Goal: Obtain resource: Download file/media

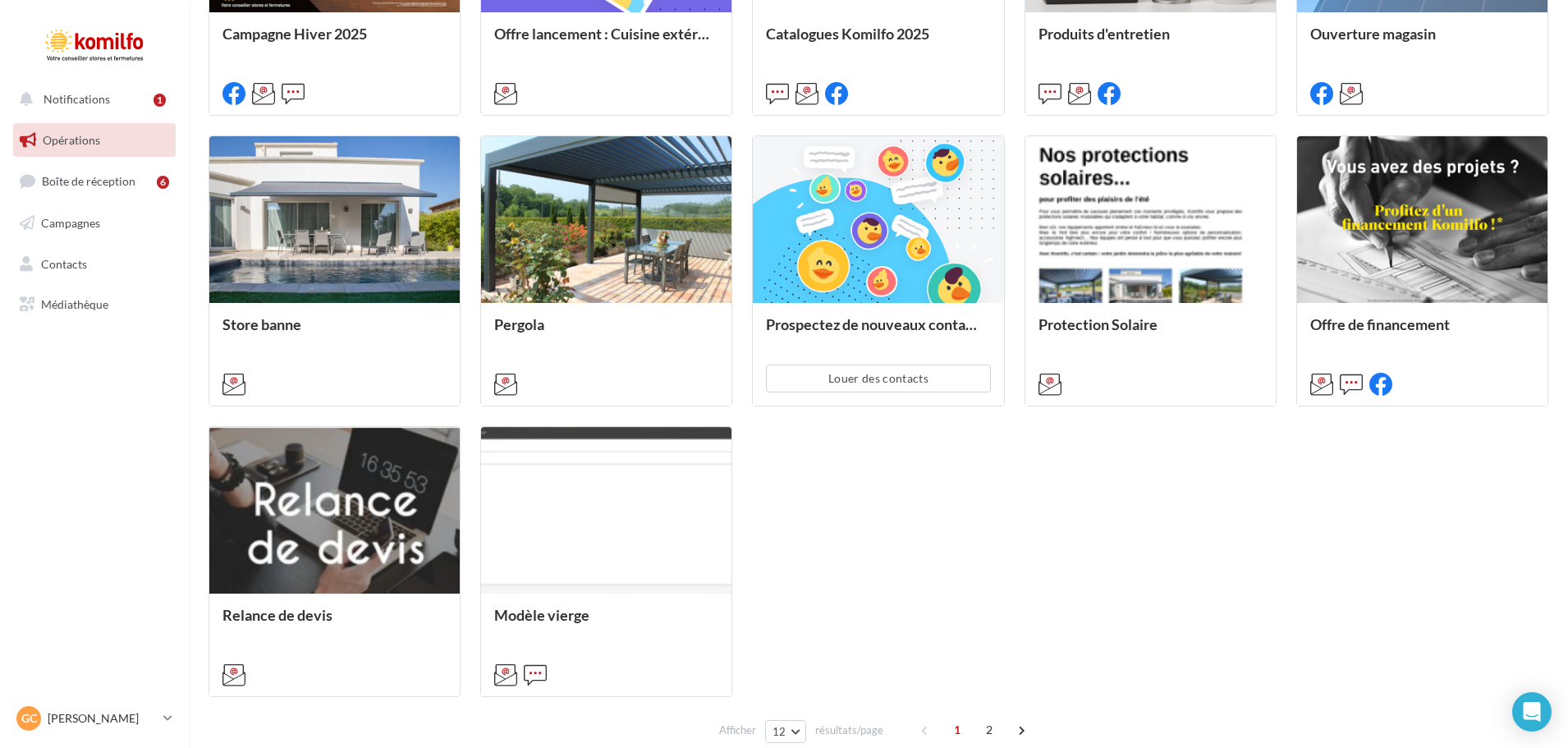
scroll to position [739, 0]
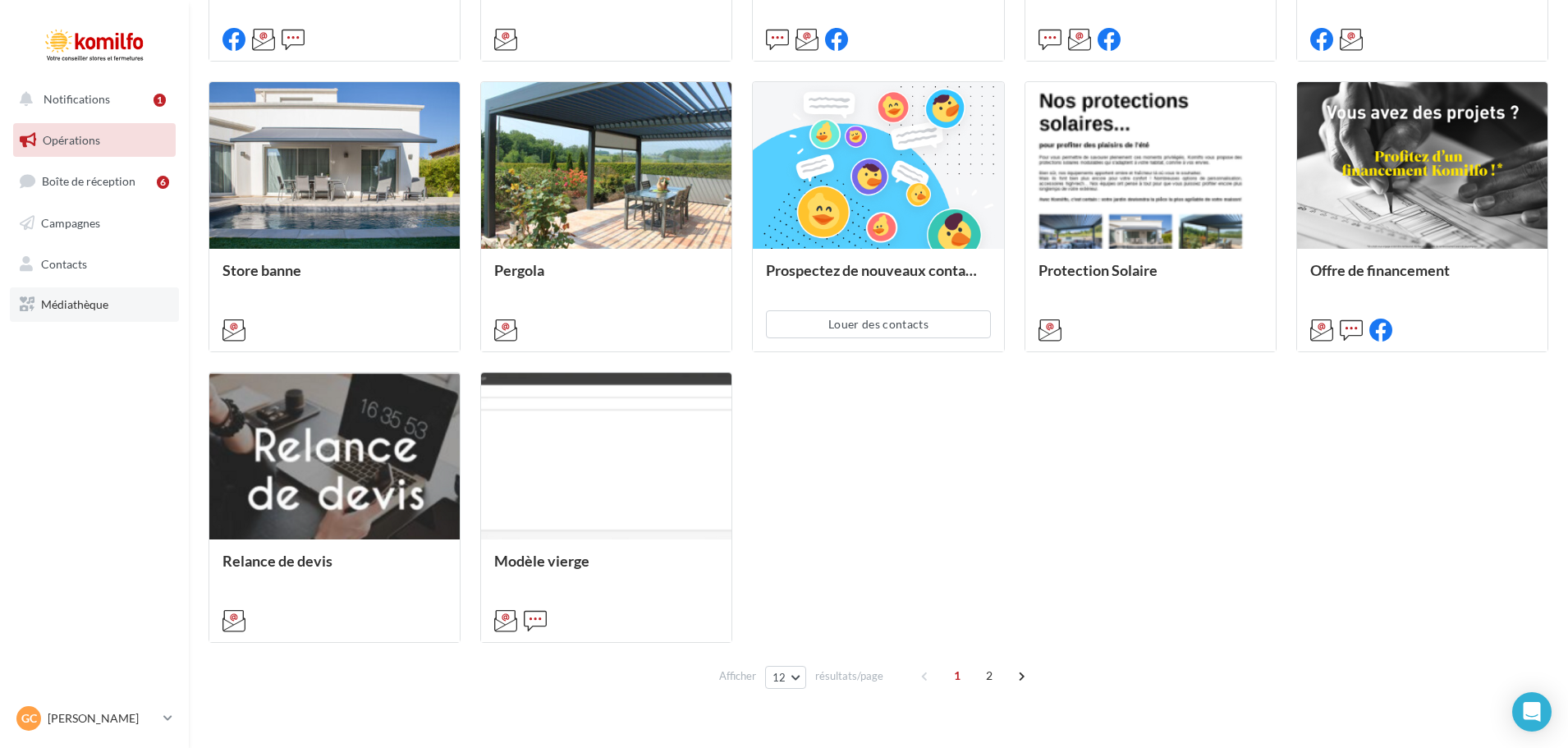
click at [66, 294] on link "Médiathèque" at bounding box center [95, 304] width 170 height 35
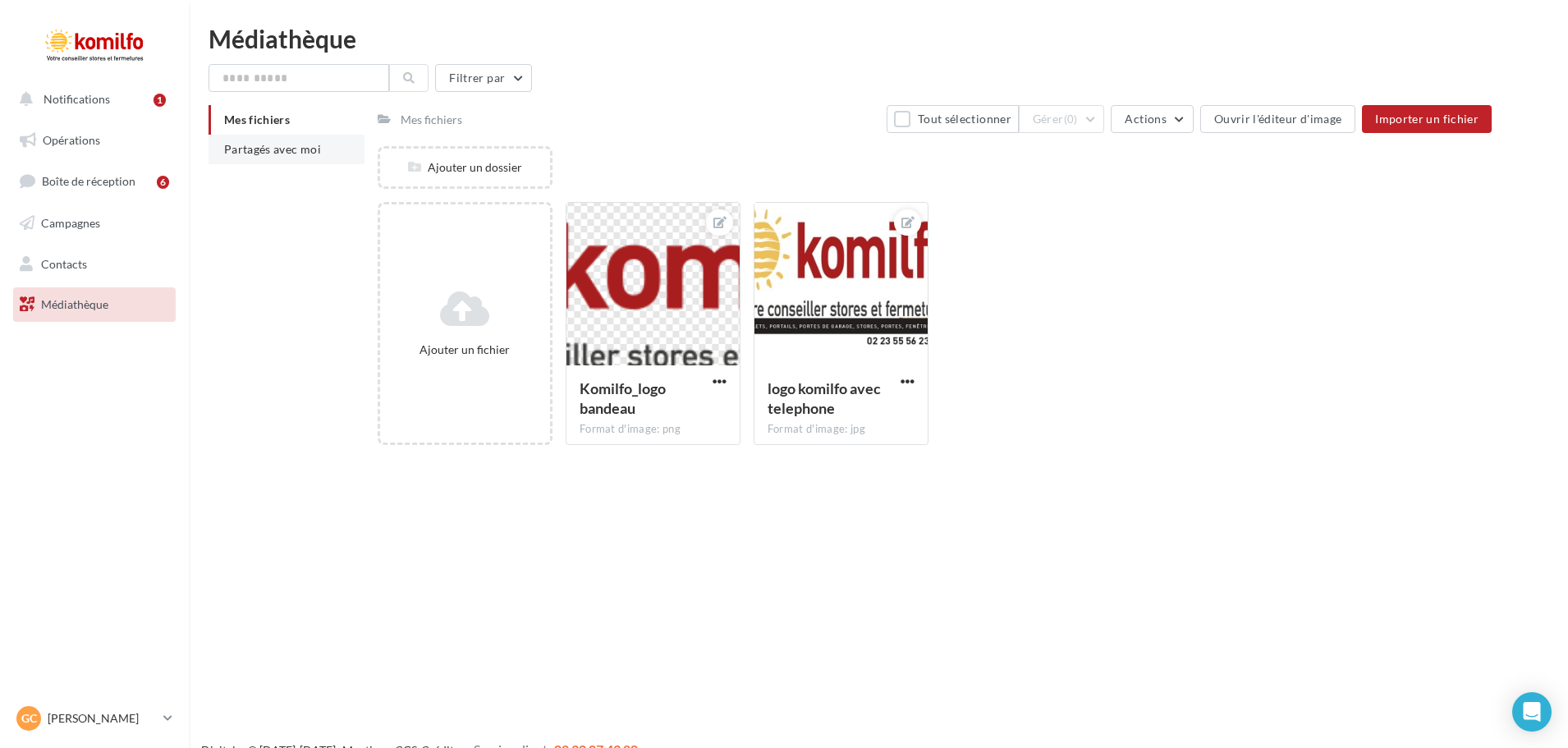
click at [267, 152] on span "Partagés avec moi" at bounding box center [272, 149] width 97 height 14
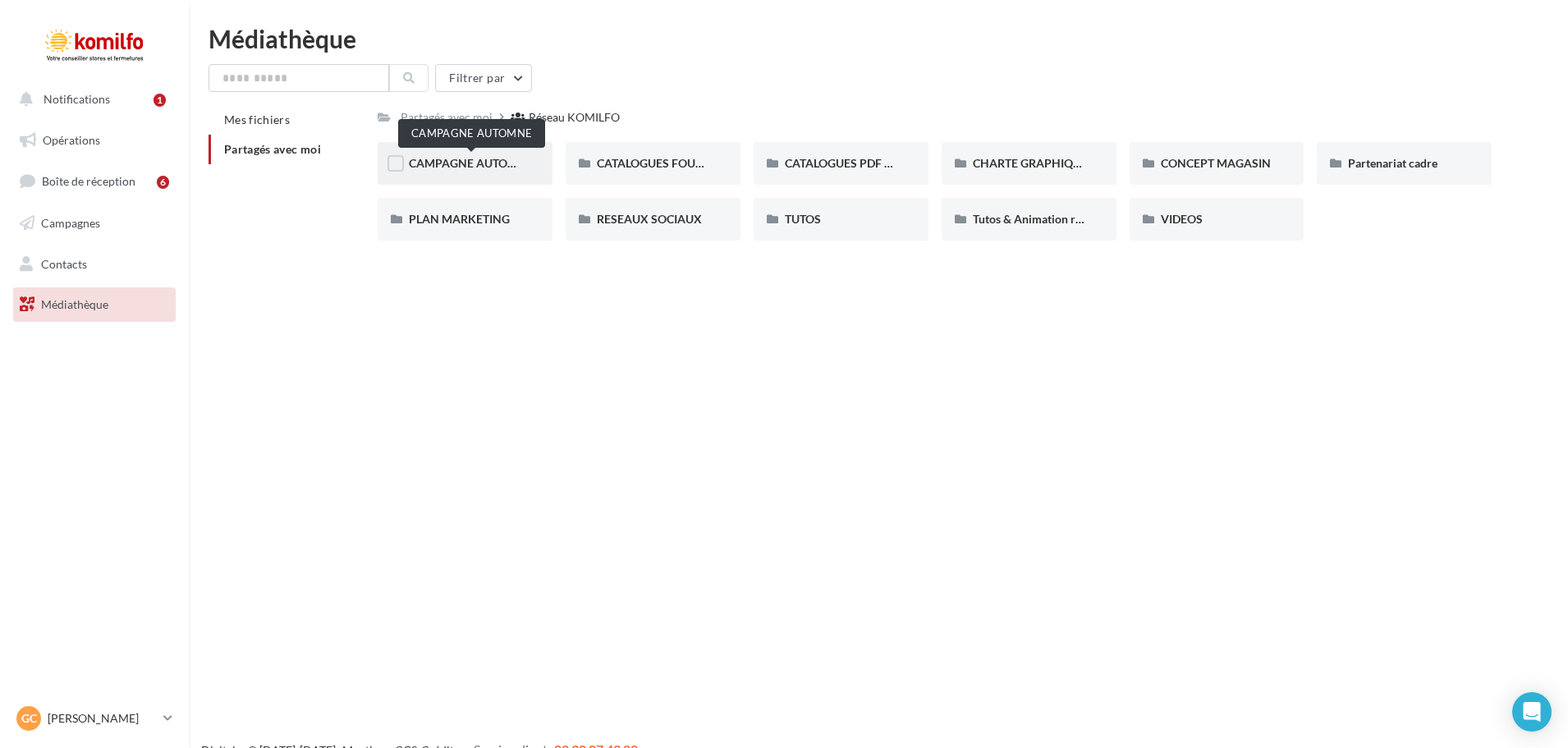
click at [486, 167] on span "CAMPAGNE AUTOMNE" at bounding box center [471, 163] width 125 height 14
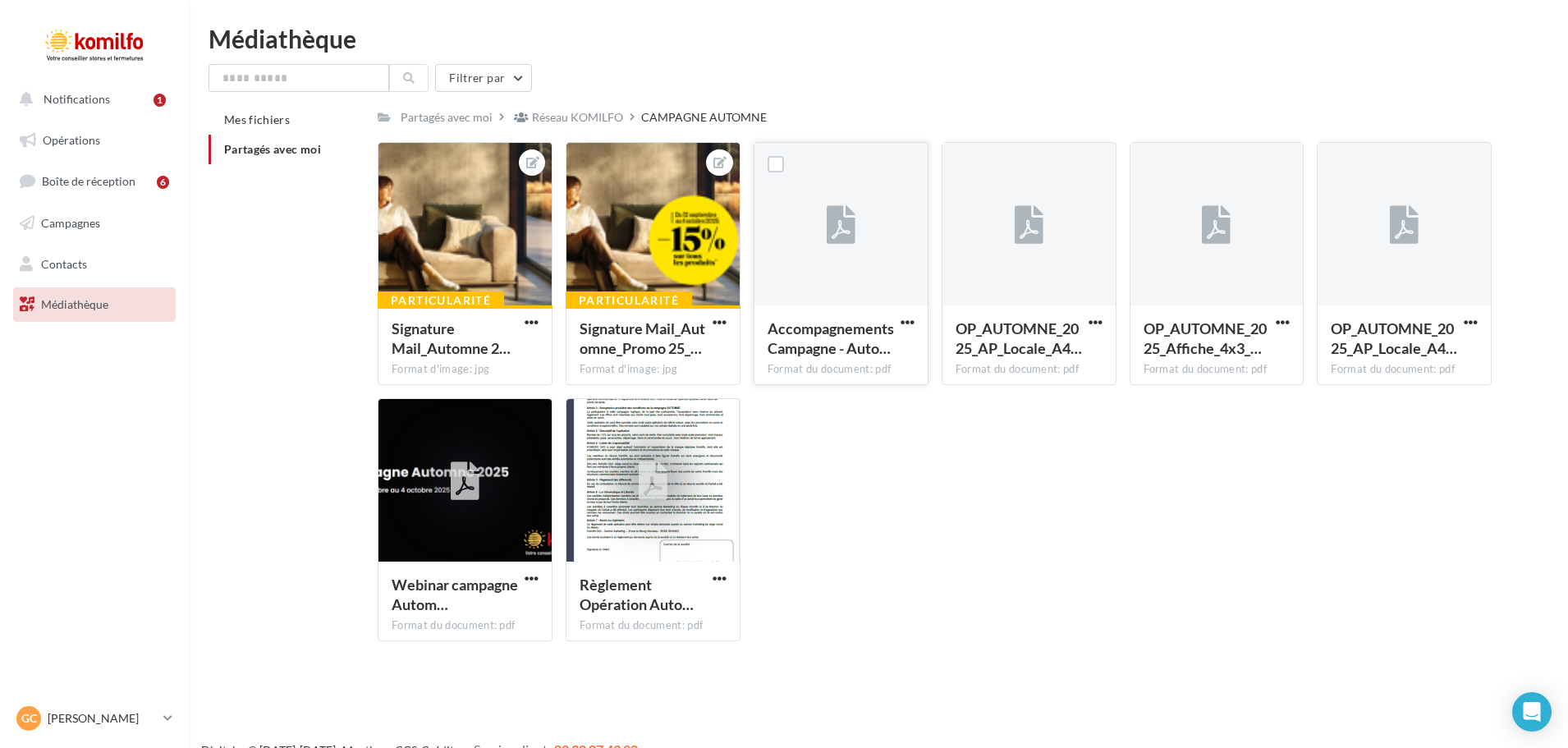
click at [825, 224] on div at bounding box center [841, 224] width 174 height 165
click at [856, 336] on span "AccompagnementsCampagne - Auto…" at bounding box center [830, 338] width 127 height 38
click at [853, 372] on div "Format du document: pdf" at bounding box center [840, 369] width 147 height 15
click at [852, 223] on icon at bounding box center [841, 225] width 29 height 38
click at [786, 168] on div at bounding box center [775, 164] width 43 height 43
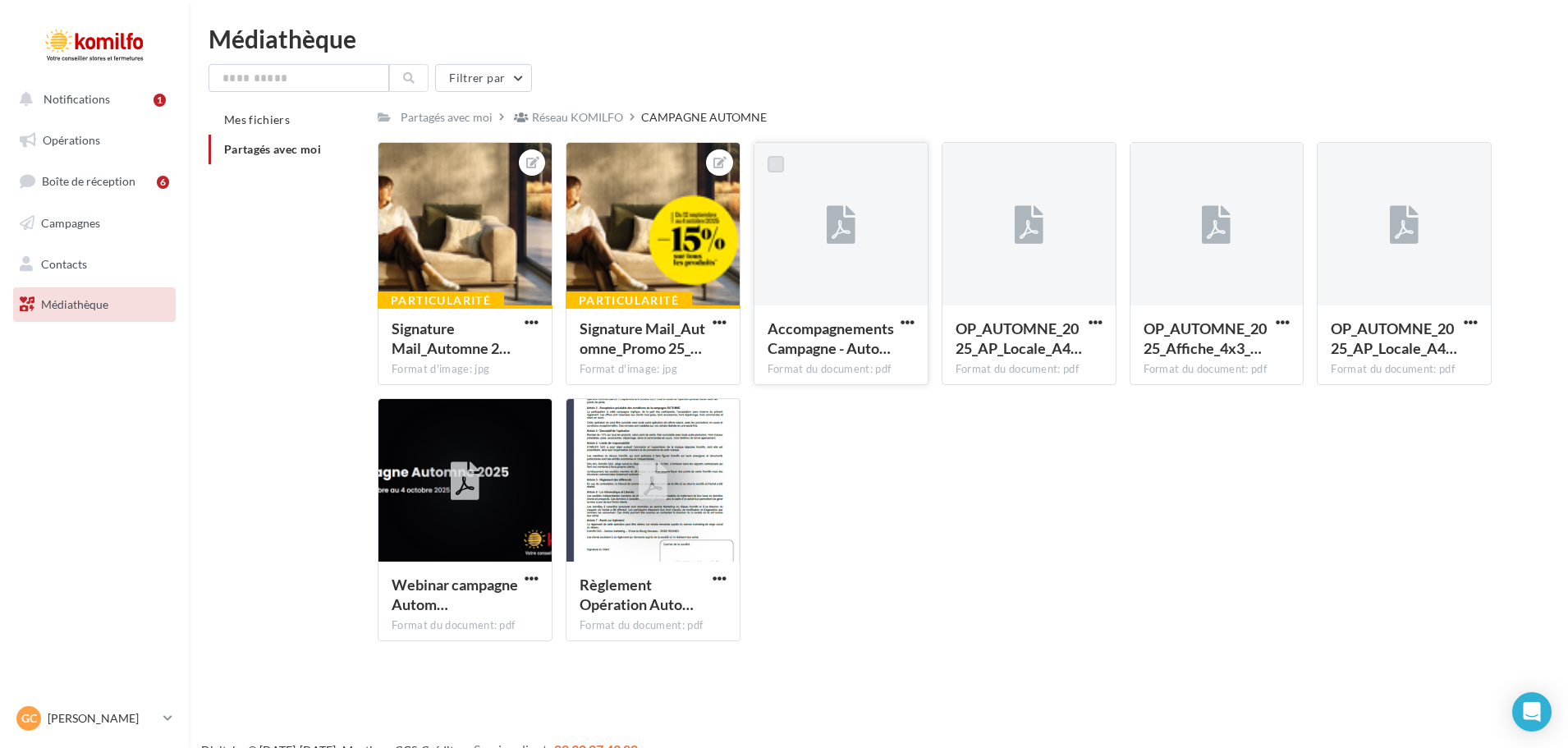
click at [776, 167] on label at bounding box center [775, 164] width 16 height 16
click at [833, 282] on div at bounding box center [841, 224] width 174 height 165
click at [1410, 339] on span "OP_AUTOMNE_2025_AP_Locale_A4…" at bounding box center [1393, 338] width 127 height 38
